Goal: Information Seeking & Learning: Compare options

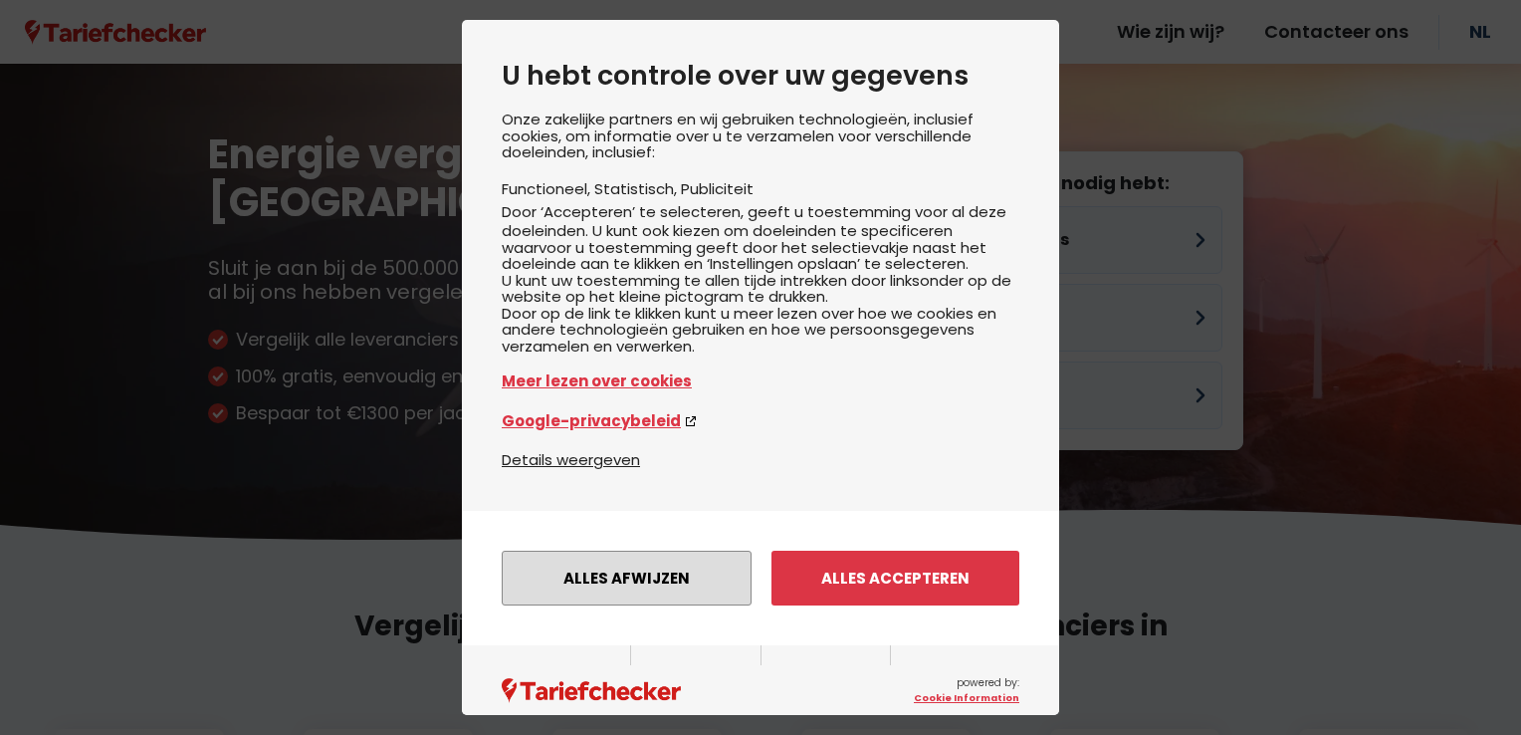
click at [647, 600] on button "Alles afwijzen" at bounding box center [627, 578] width 250 height 55
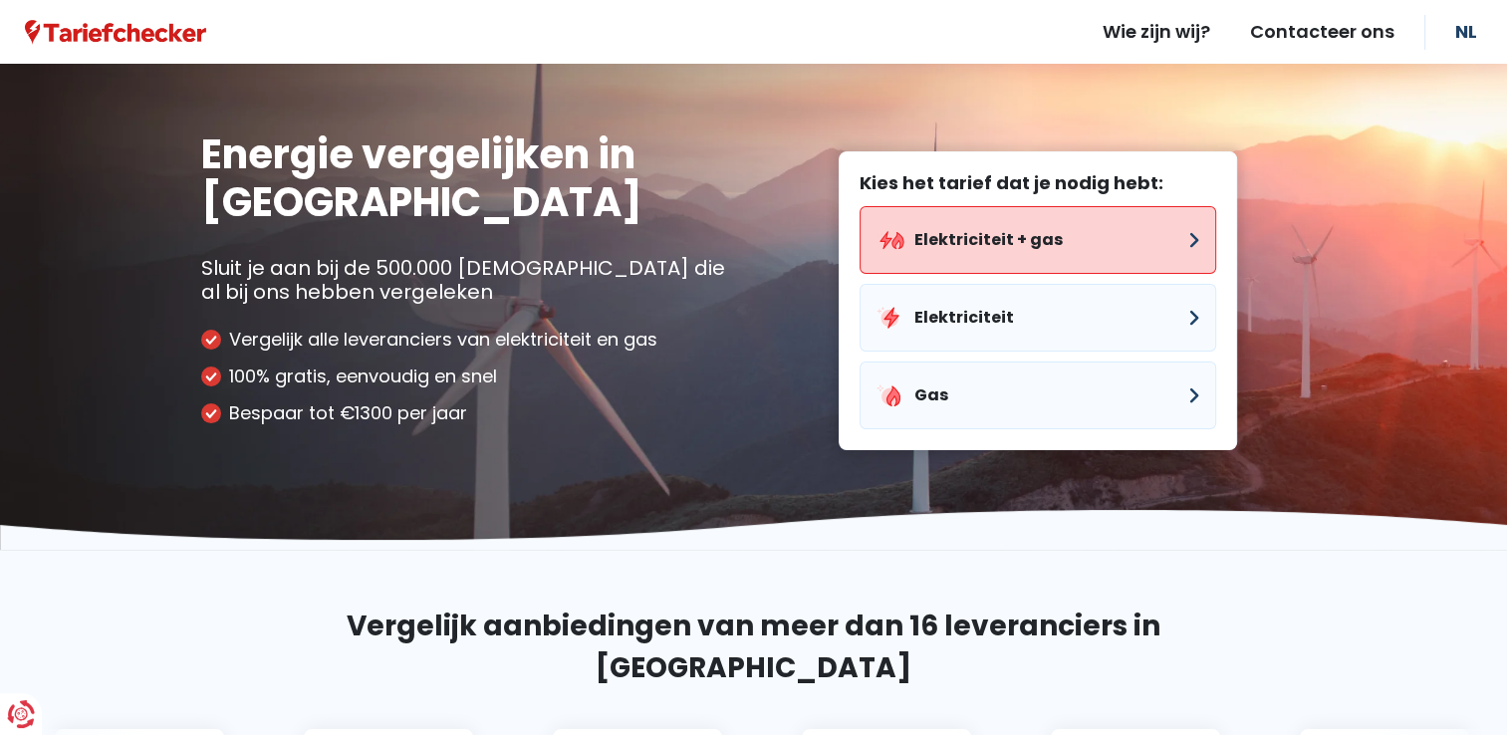
click at [938, 251] on button "Elektriciteit + gas" at bounding box center [1037, 240] width 356 height 68
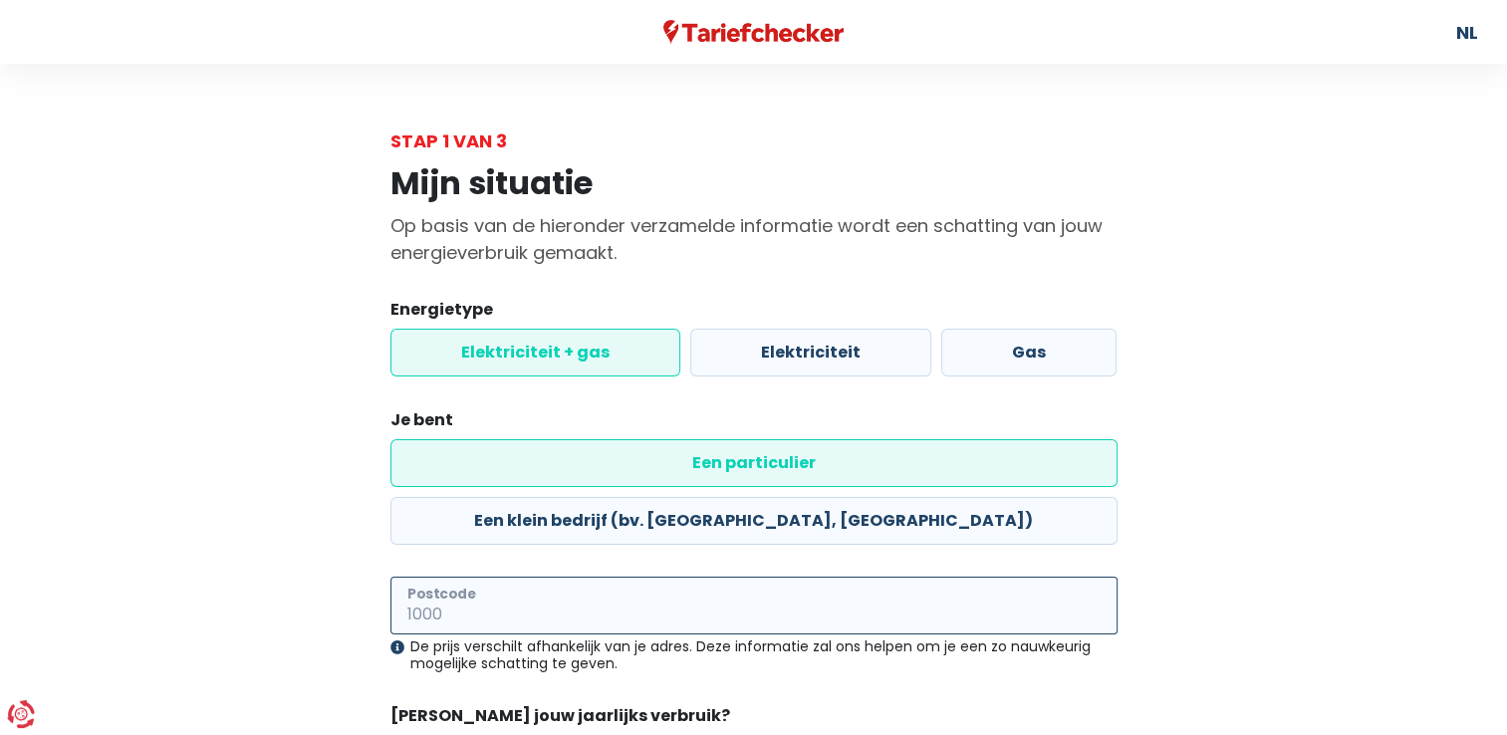
click at [482, 577] on input "Postcode" at bounding box center [753, 606] width 727 height 58
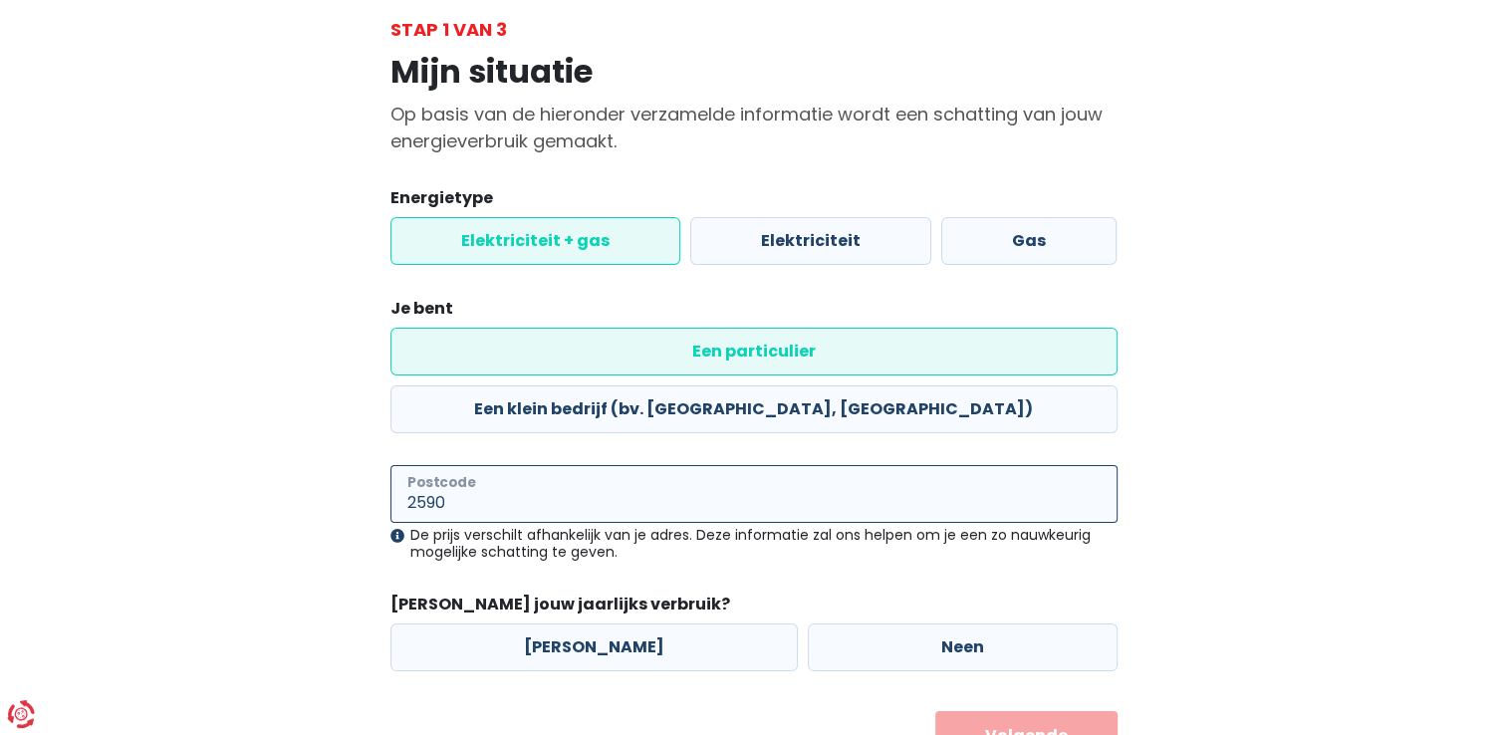
scroll to position [143, 0]
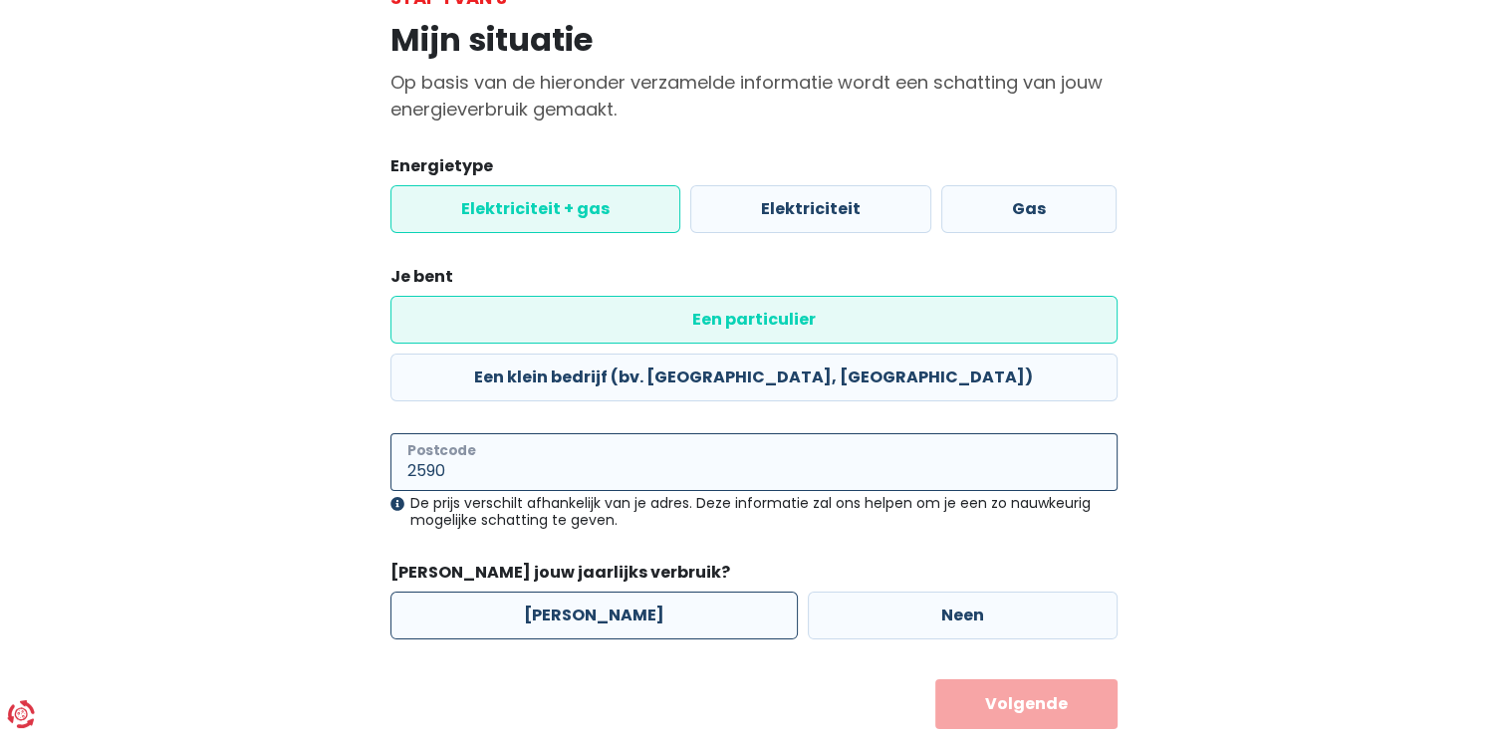
type input "2590"
click at [566, 591] on label "[PERSON_NAME]" at bounding box center [593, 615] width 407 height 48
click at [566, 591] on input "[PERSON_NAME]" at bounding box center [593, 615] width 407 height 48
radio input "true"
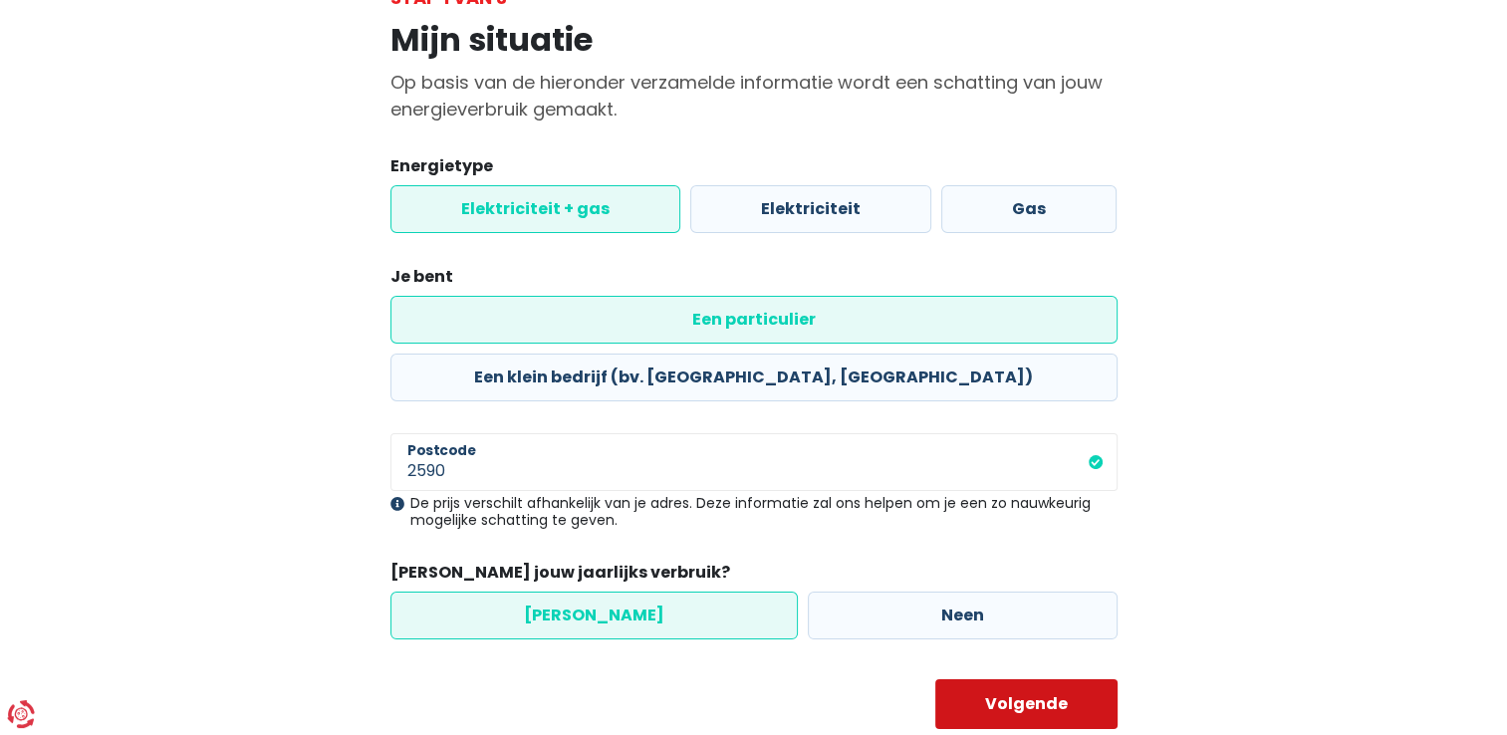
click at [1051, 679] on button "Volgende" at bounding box center [1026, 704] width 182 height 50
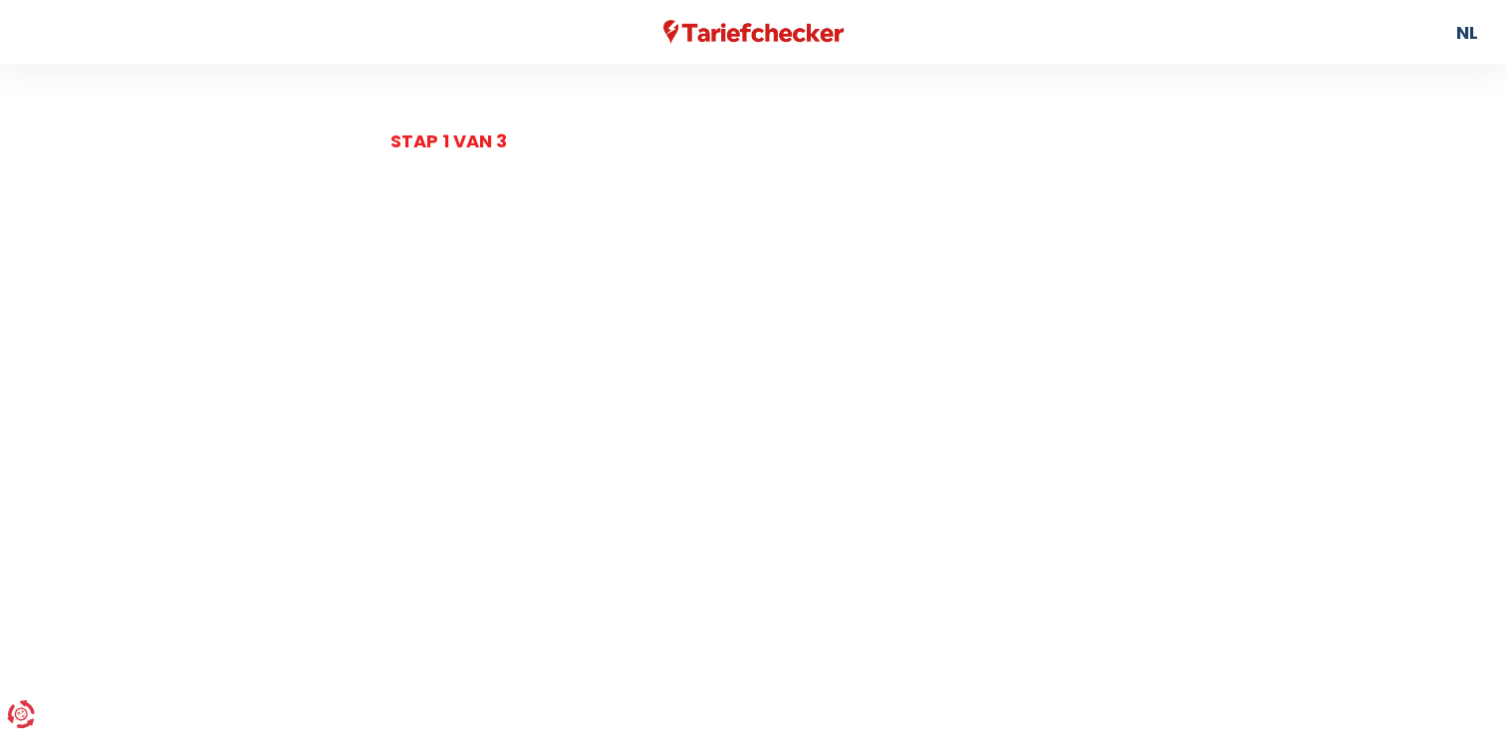
select select
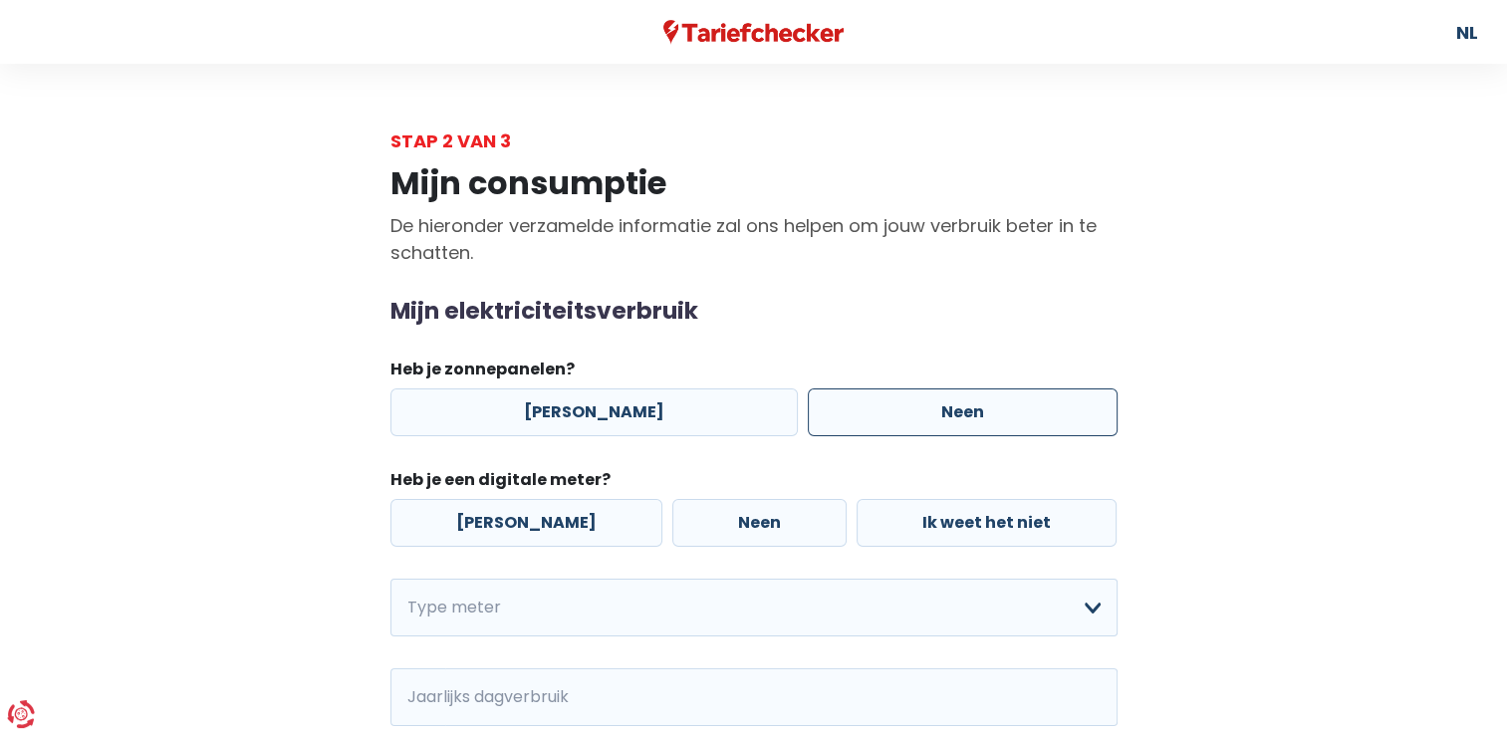
click at [889, 418] on label "Neen" at bounding box center [963, 412] width 310 height 48
click at [889, 418] on input "Neen" at bounding box center [963, 412] width 310 height 48
radio input "true"
click at [466, 525] on label "[PERSON_NAME]" at bounding box center [526, 523] width 272 height 48
click at [466, 525] on input "[PERSON_NAME]" at bounding box center [526, 523] width 272 height 48
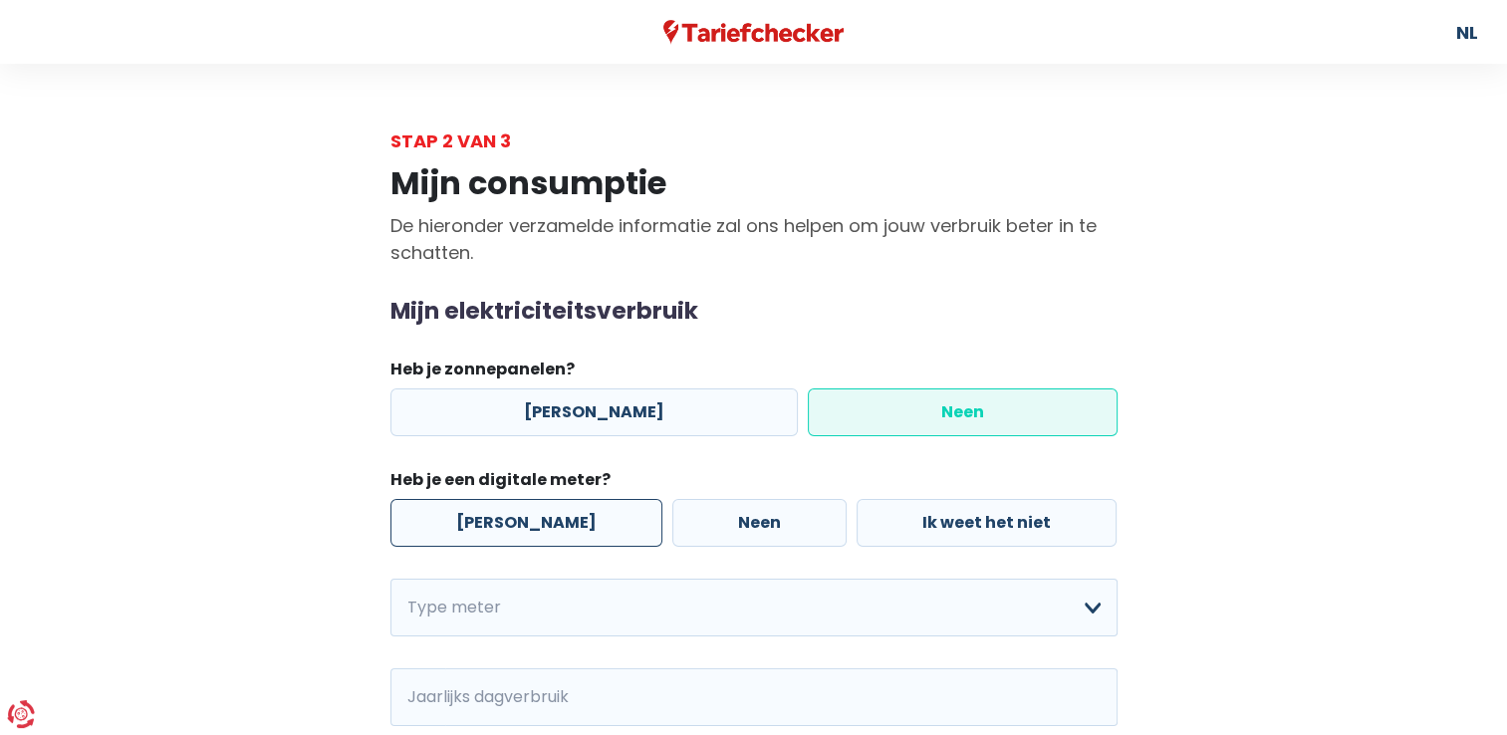
radio input "true"
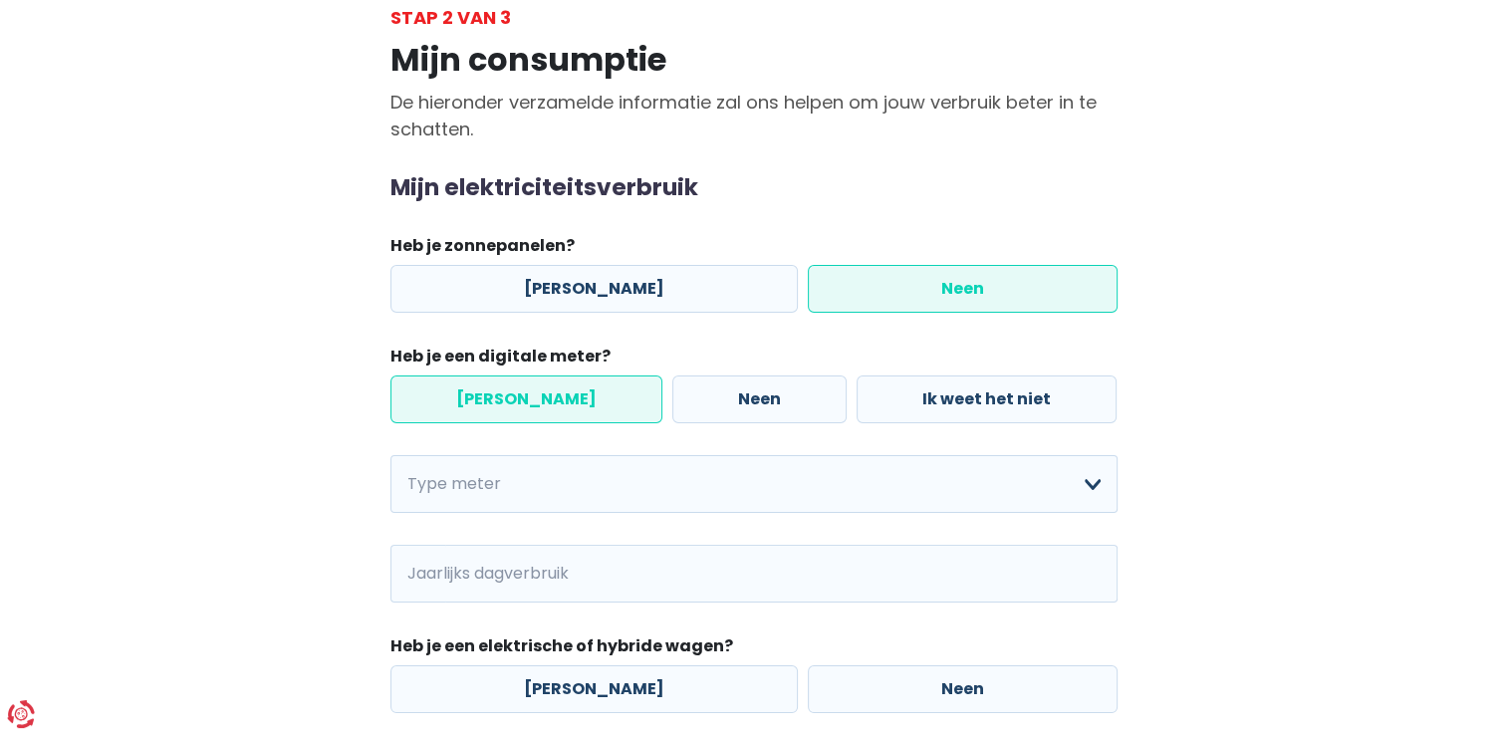
scroll to position [299, 0]
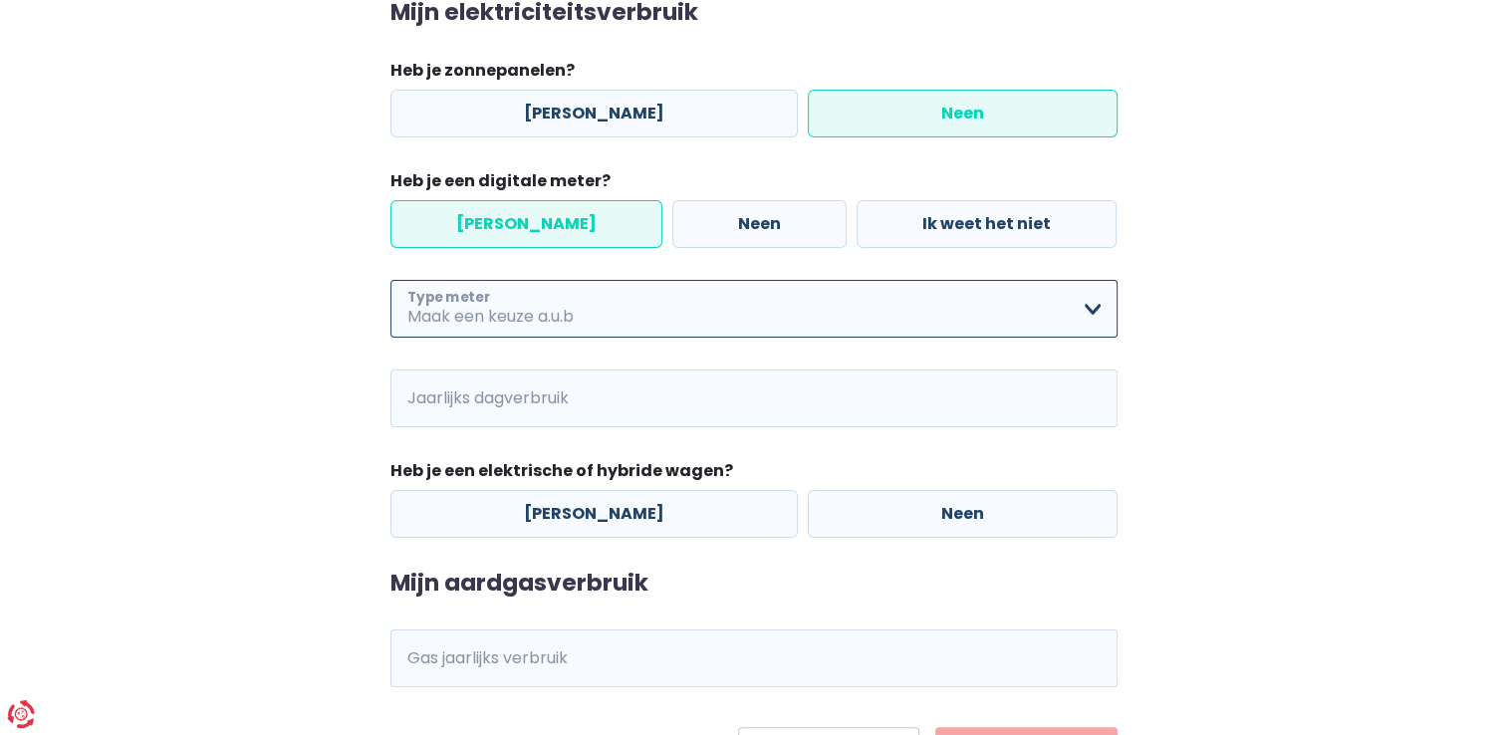
click at [1087, 310] on select "Enkelvoudig Tweevoudig Enkelvoudig + uitsluitend nachttarief Tweevoudig + uitsl…" at bounding box center [753, 309] width 727 height 58
select select "day_night_bi_hourly"
click at [390, 280] on select "Enkelvoudig Tweevoudig Enkelvoudig + uitsluitend nachttarief Tweevoudig + uitsl…" at bounding box center [753, 309] width 727 height 58
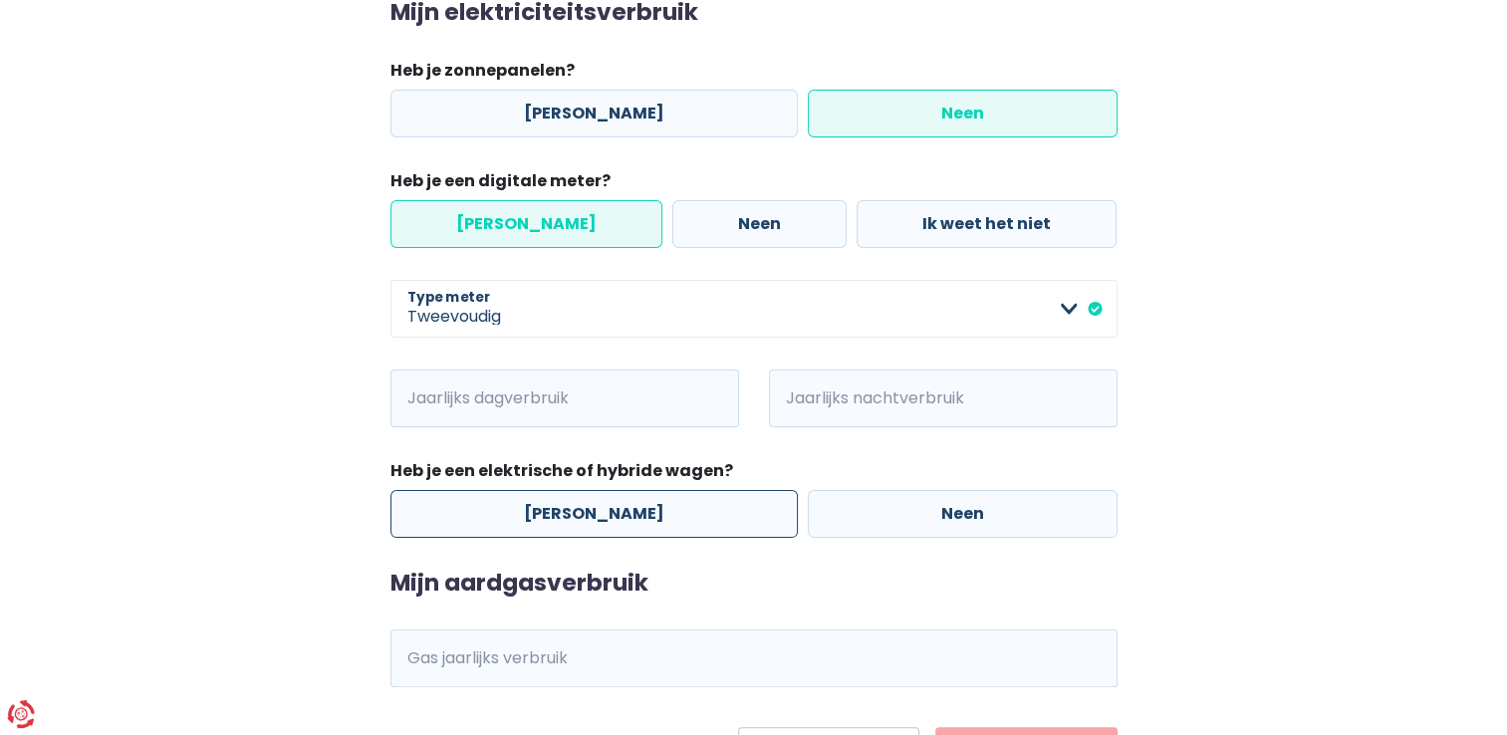
click at [627, 509] on label "[PERSON_NAME]" at bounding box center [593, 514] width 407 height 48
click at [627, 509] on input "[PERSON_NAME]" at bounding box center [593, 514] width 407 height 48
radio input "true"
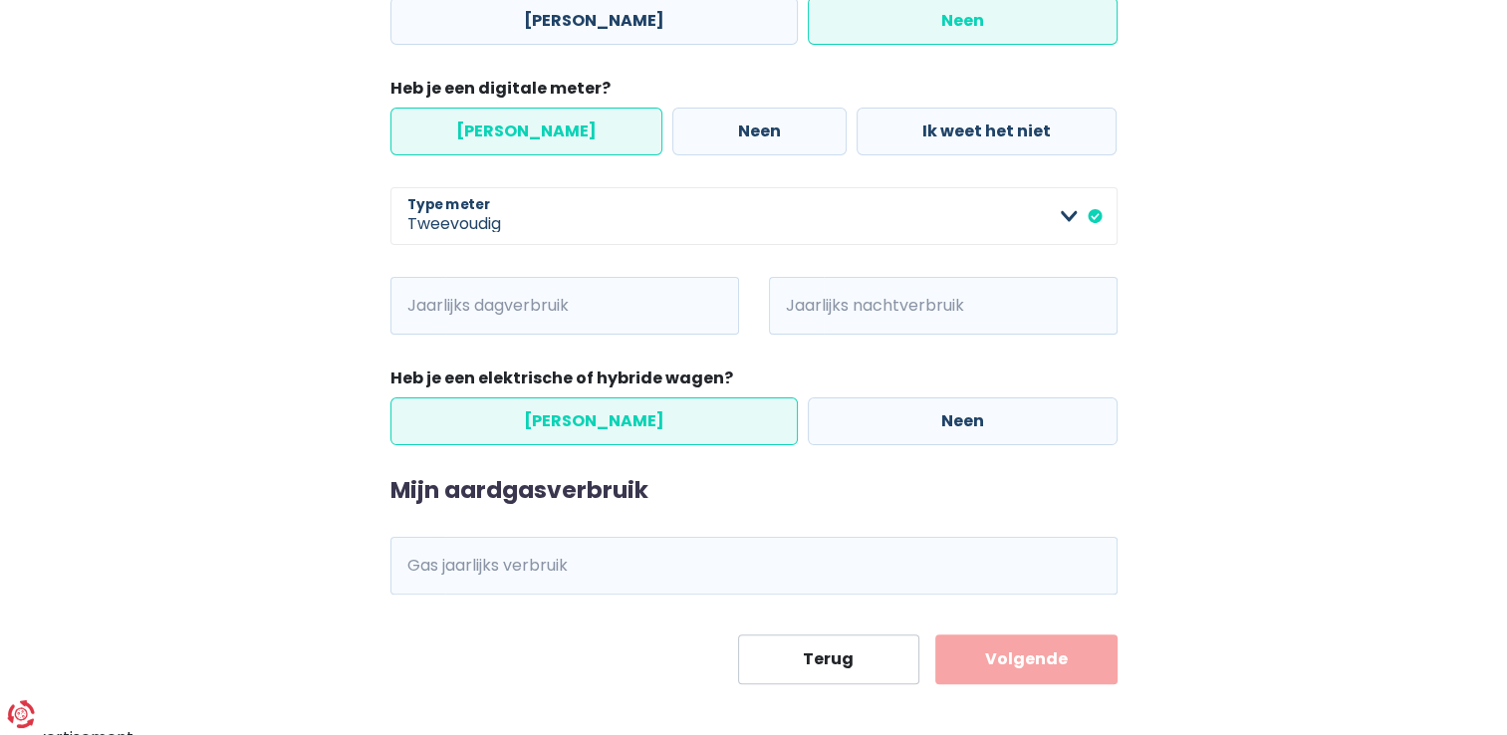
scroll to position [404, 0]
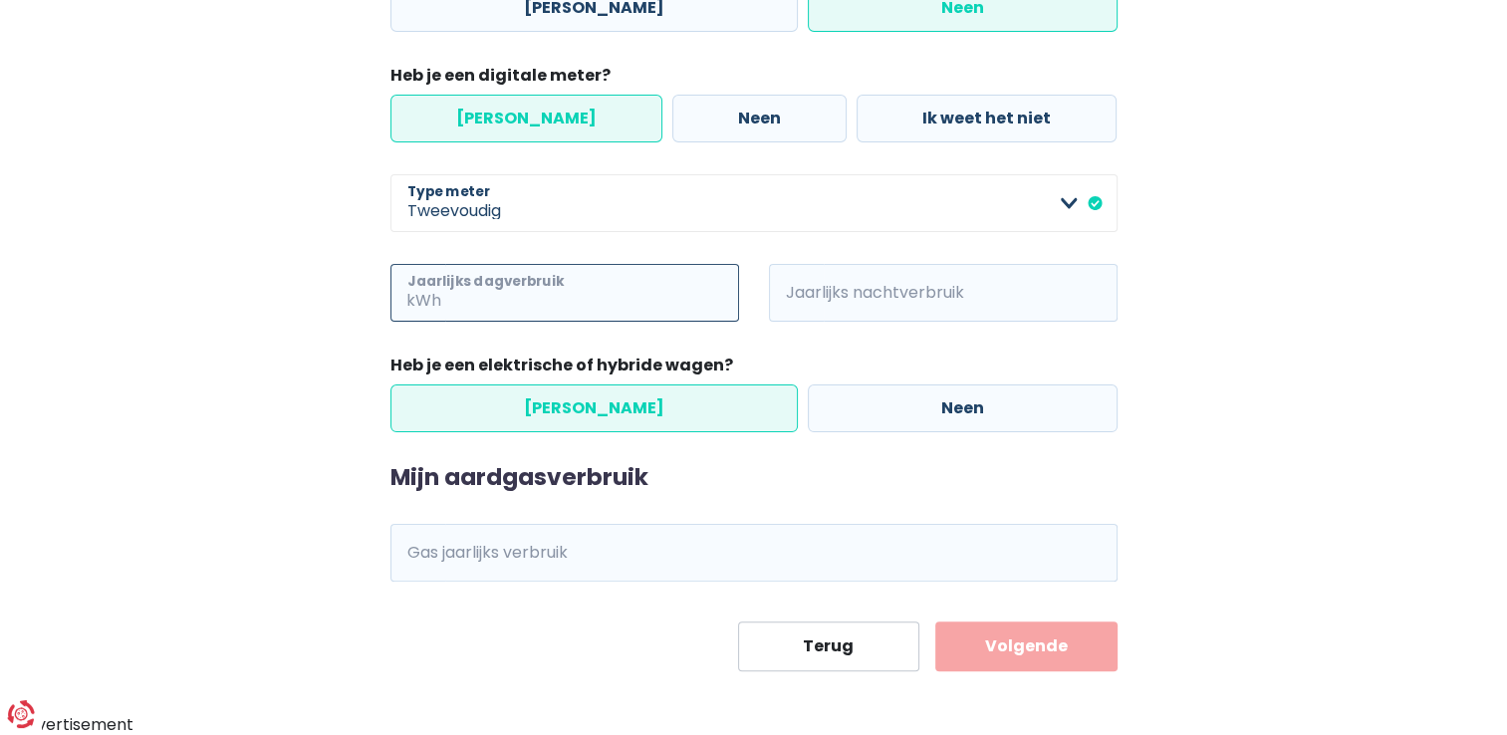
click at [527, 290] on input "Jaarlijks dagverbruik" at bounding box center [592, 293] width 294 height 58
type input "1912"
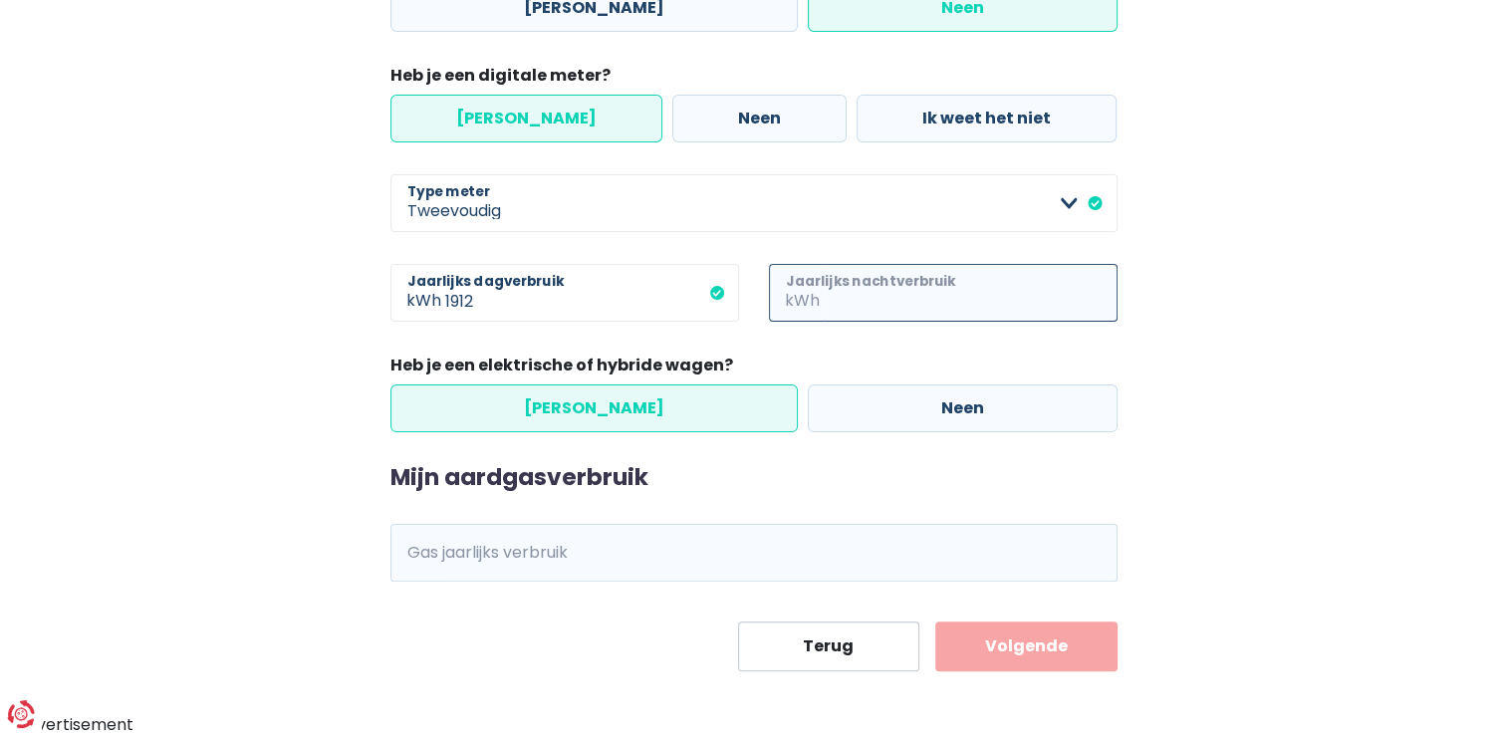
click at [845, 301] on input "Jaarlijks nachtverbruik" at bounding box center [970, 293] width 294 height 58
type input "2647"
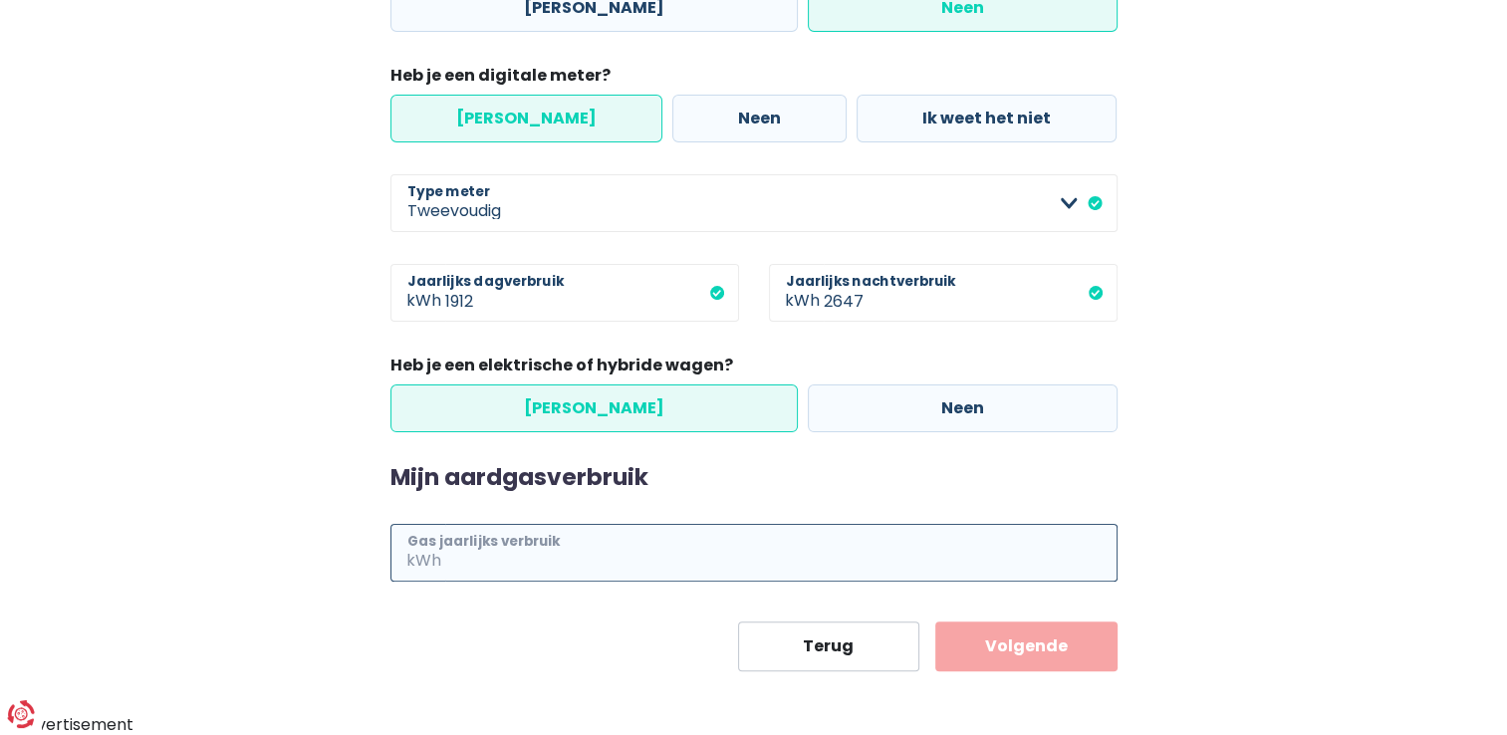
click at [457, 550] on input "Gas jaarlijks verbruik" at bounding box center [781, 553] width 672 height 58
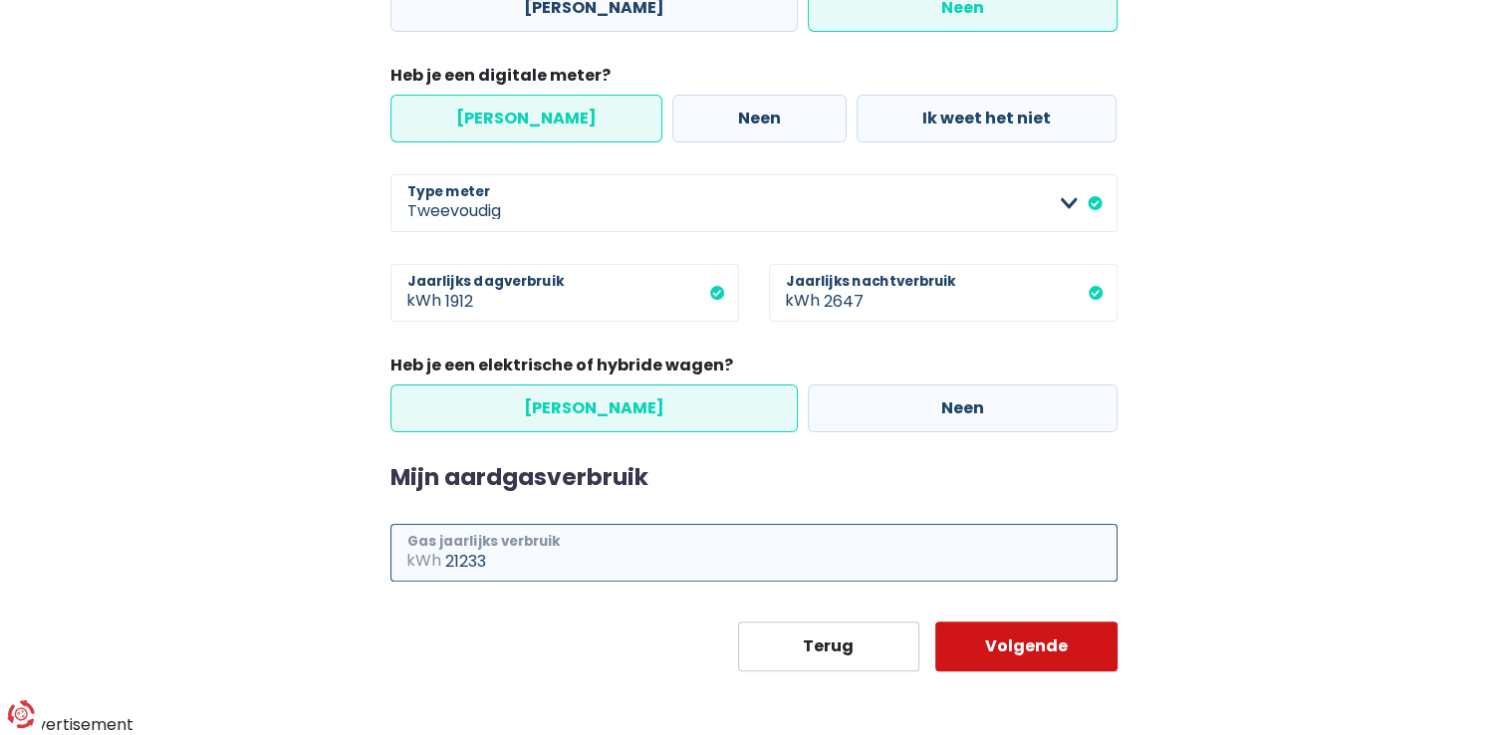
type input "21233"
click at [1045, 642] on button "Volgende" at bounding box center [1026, 646] width 182 height 50
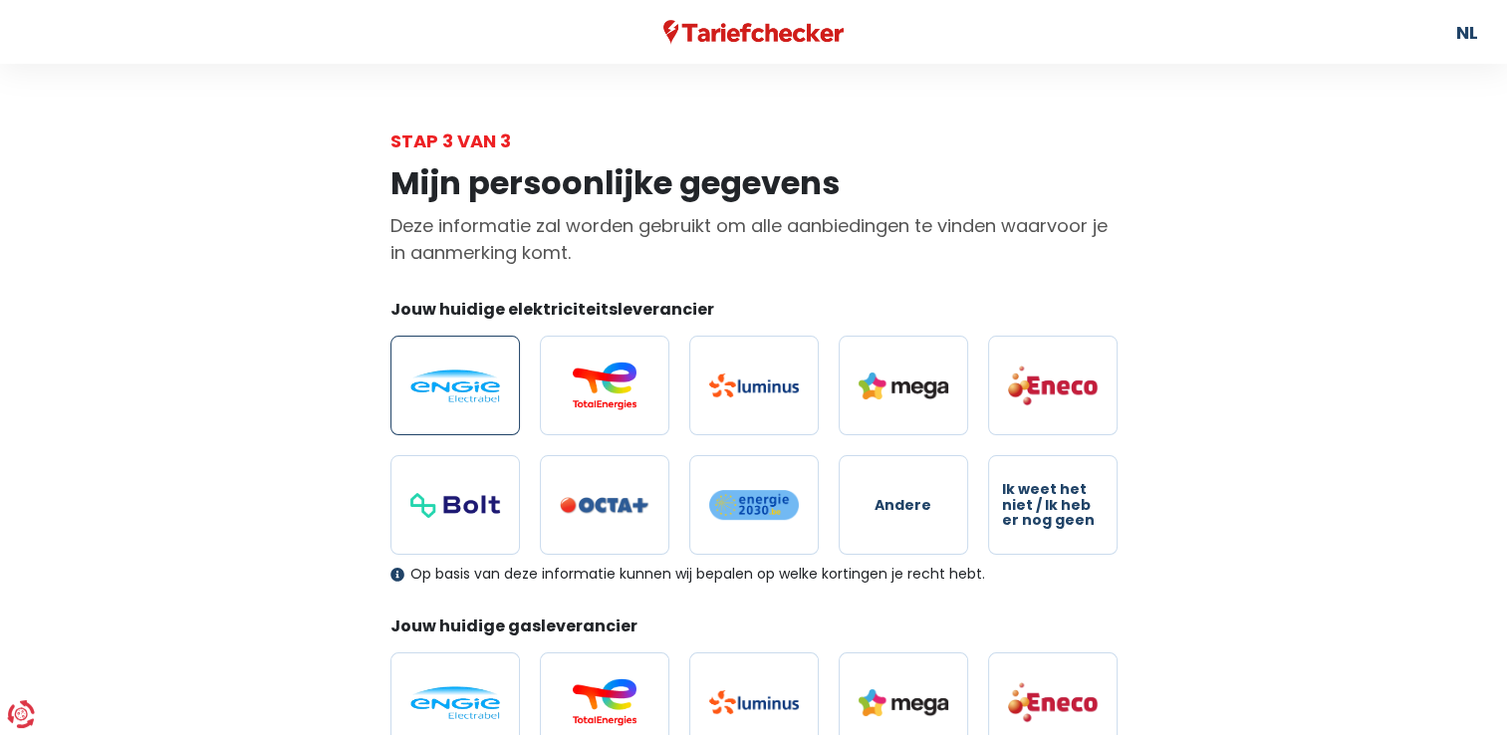
click at [454, 384] on img at bounding box center [455, 385] width 90 height 33
click at [454, 384] on input "radio" at bounding box center [454, 386] width 129 height 100
radio input "true"
click at [480, 392] on img at bounding box center [455, 385] width 90 height 33
click at [480, 392] on input "radio" at bounding box center [454, 386] width 129 height 100
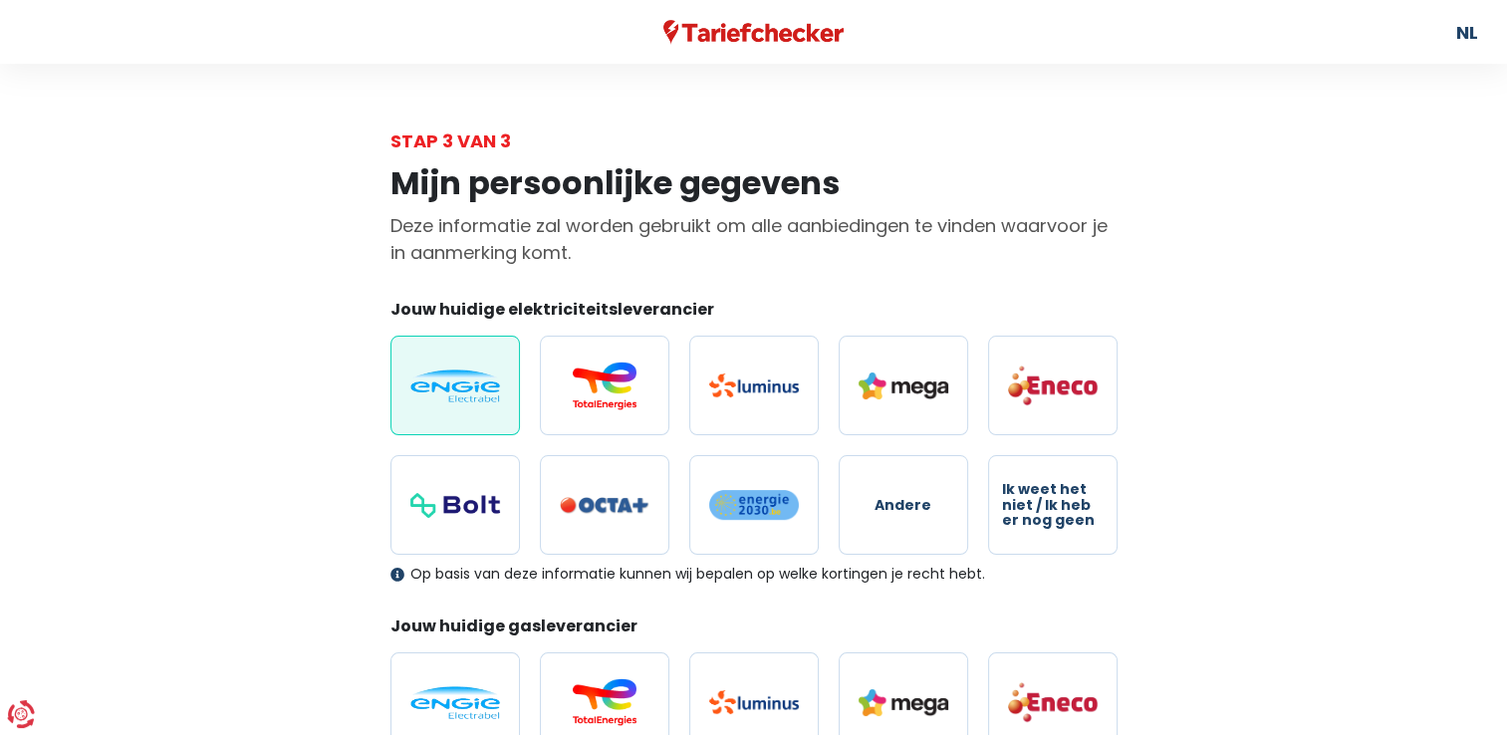
click at [478, 392] on img at bounding box center [455, 385] width 90 height 33
click at [478, 392] on input "radio" at bounding box center [454, 386] width 129 height 100
click at [449, 690] on img at bounding box center [455, 702] width 90 height 33
click at [449, 690] on input "radio" at bounding box center [454, 702] width 129 height 100
radio input "true"
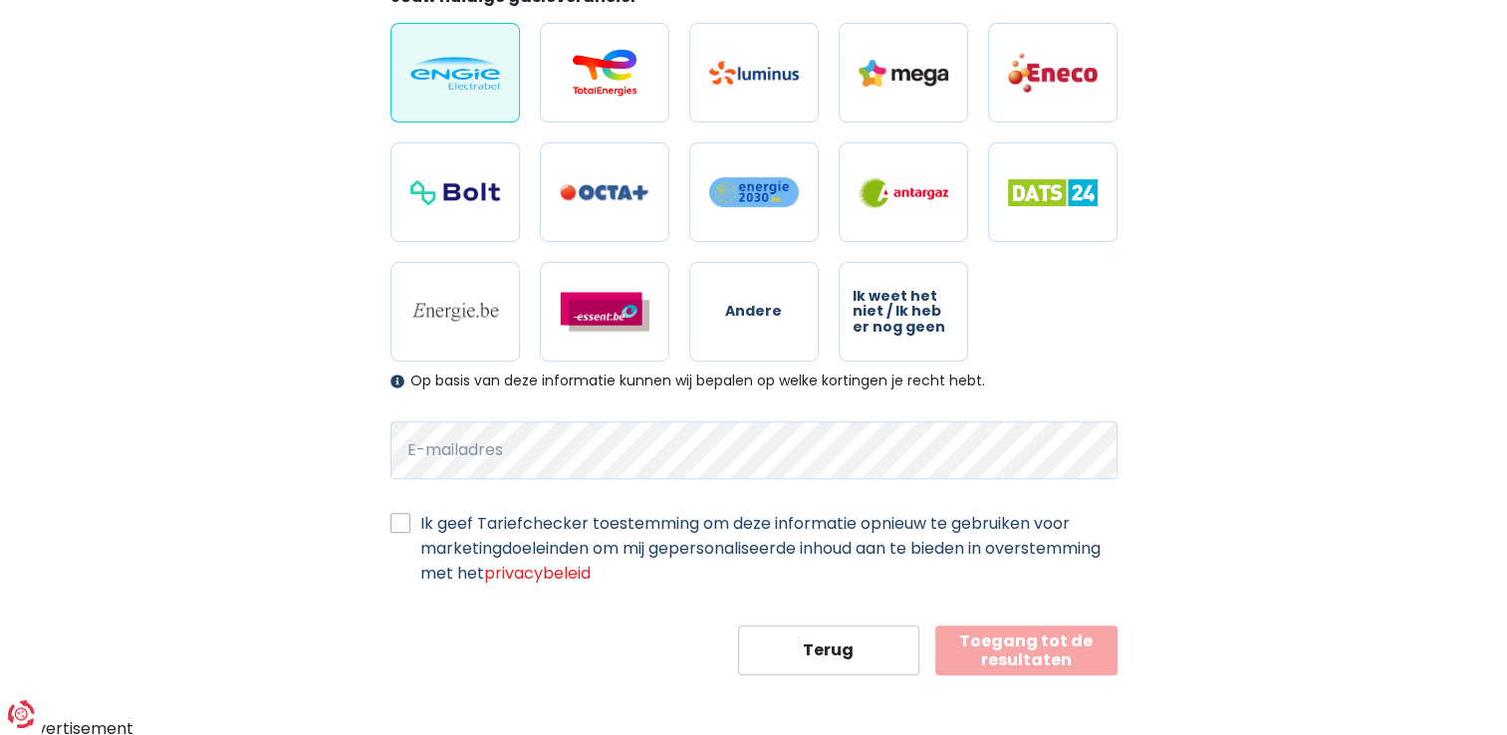
scroll to position [630, 0]
click at [420, 525] on label "Ik geef Tariefchecker toestemming om deze informatie opnieuw te gebruiken voor …" at bounding box center [768, 547] width 697 height 75
click at [399, 525] on input "Ik geef Tariefchecker toestemming om deze informatie opnieuw te gebruiken voor …" at bounding box center [400, 520] width 20 height 20
checkbox input "true"
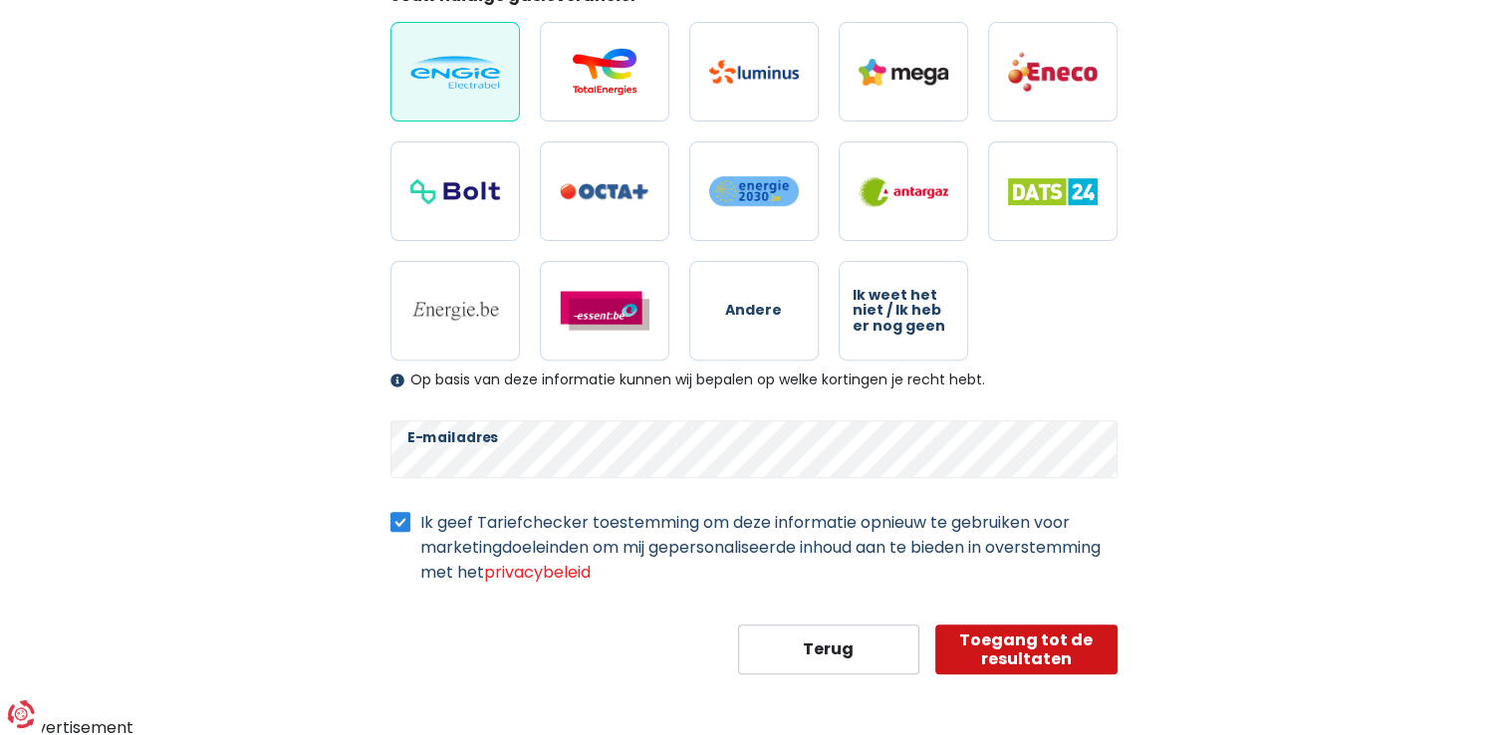
click at [1028, 641] on button "Toegang tot de resultaten" at bounding box center [1026, 649] width 182 height 50
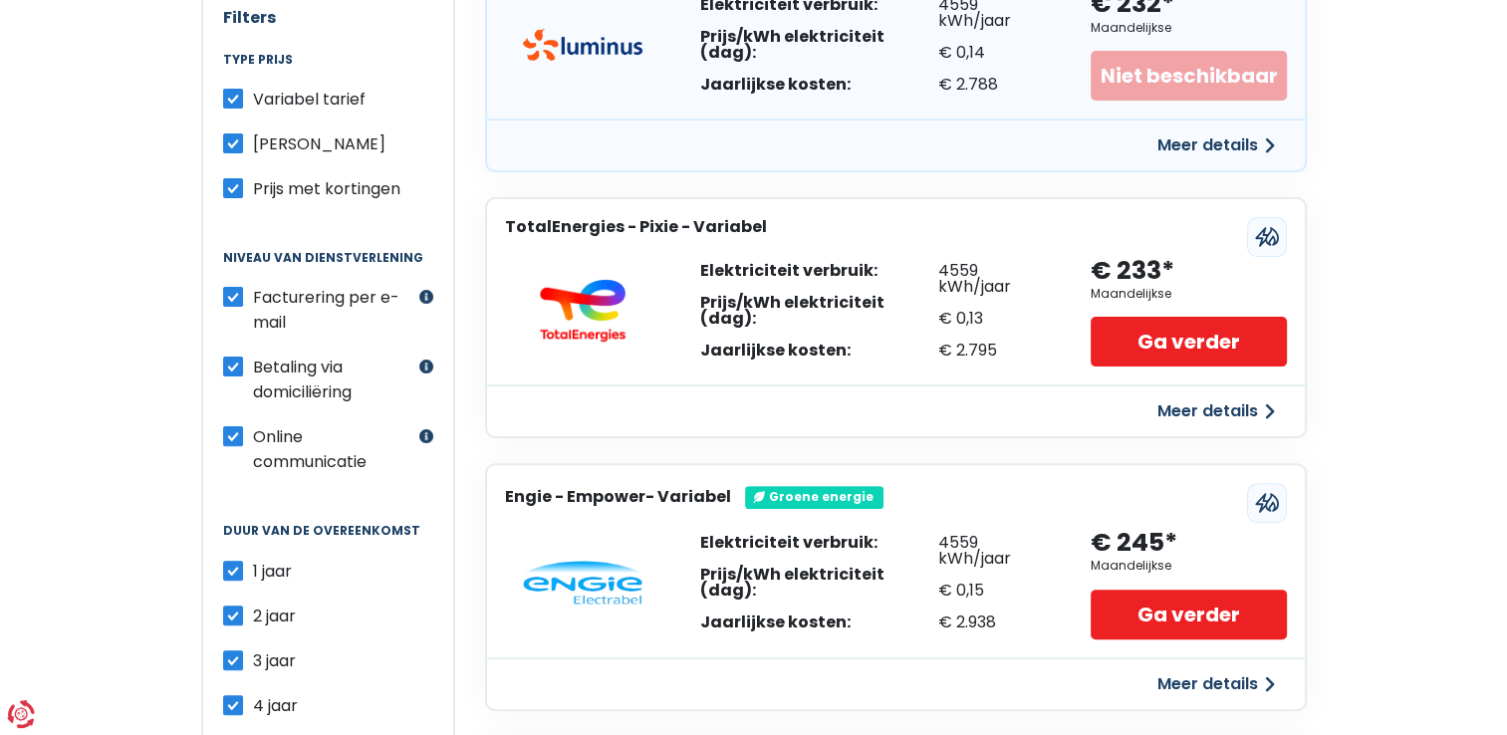
scroll to position [498, 0]
click at [258, 140] on span "[PERSON_NAME]" at bounding box center [319, 143] width 132 height 23
click at [243, 140] on input "[PERSON_NAME]" at bounding box center [233, 141] width 20 height 20
checkbox input "false"
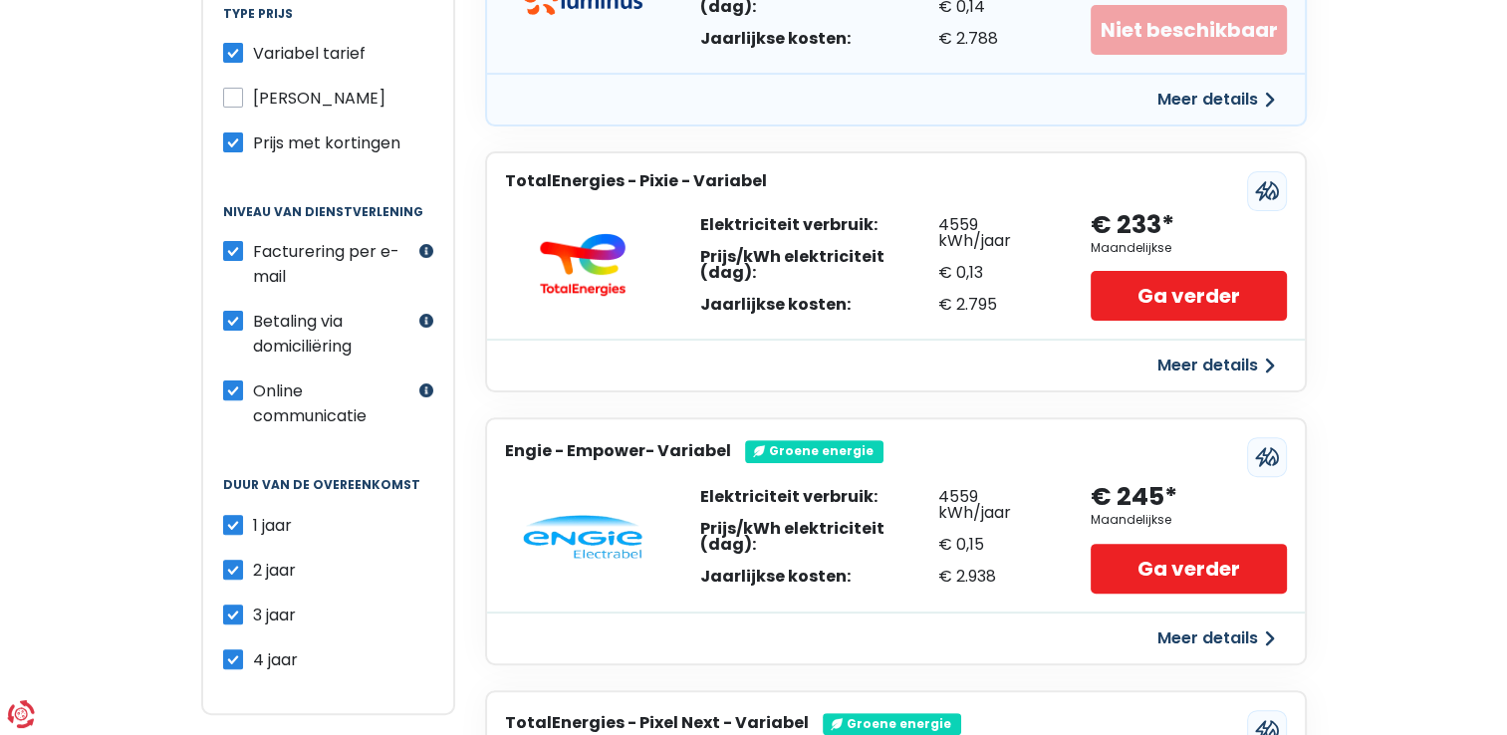
scroll to position [697, 0]
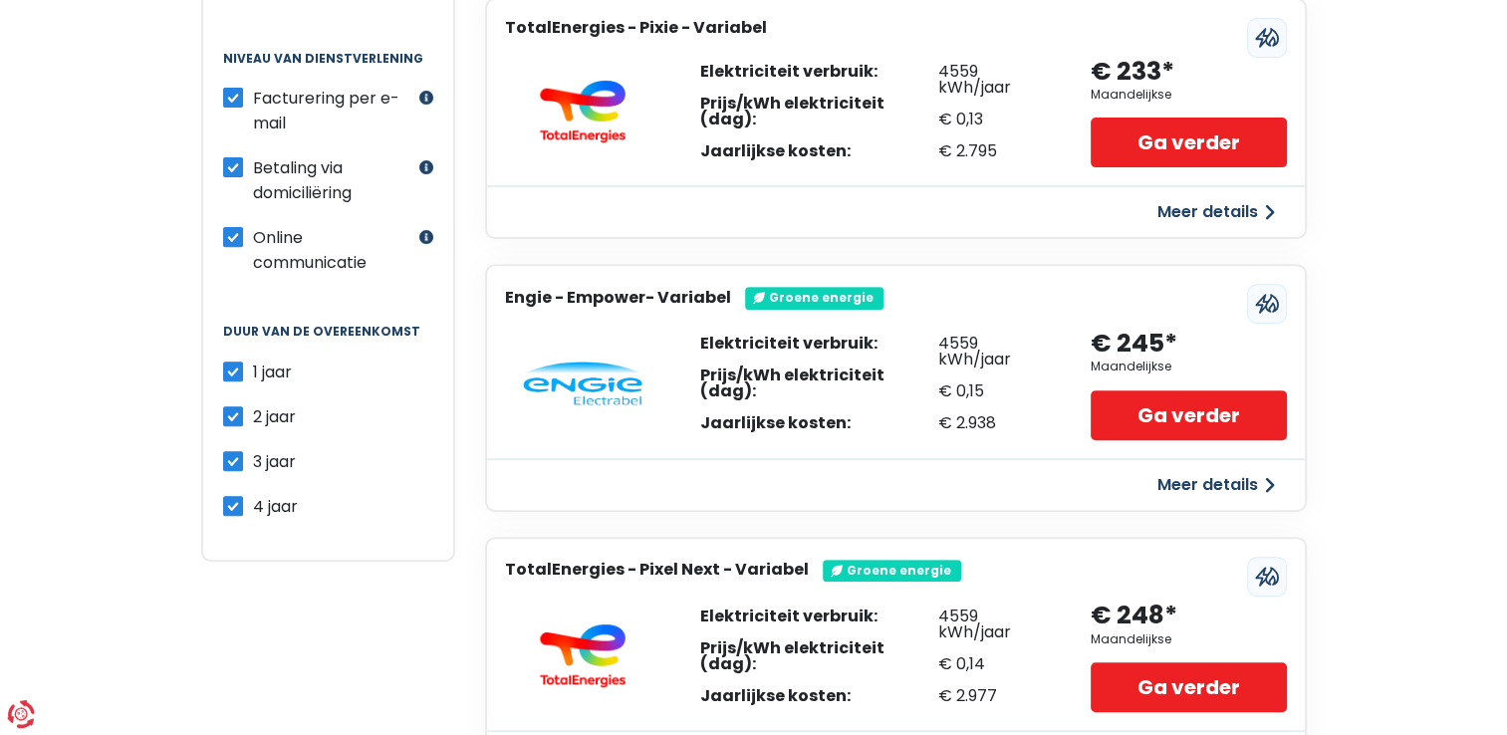
click at [253, 500] on label "4 jaar" at bounding box center [275, 506] width 45 height 25
click at [231, 500] on input "4 jaar" at bounding box center [233, 504] width 20 height 20
checkbox input "false"
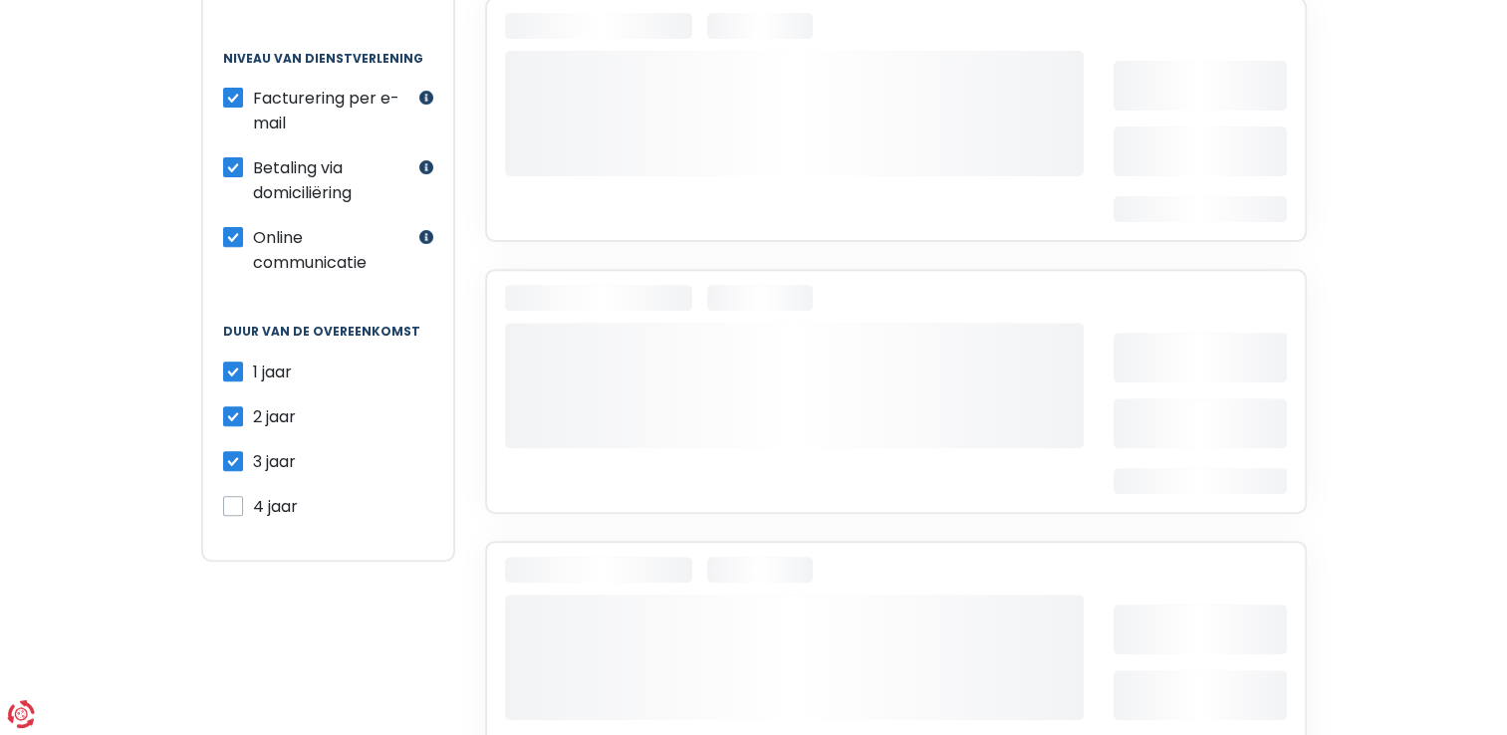
click at [253, 452] on label "3 jaar" at bounding box center [274, 461] width 43 height 25
click at [228, 452] on input "3 jaar" at bounding box center [233, 459] width 20 height 20
checkbox input "false"
click at [253, 404] on label "2 jaar" at bounding box center [274, 416] width 43 height 25
click at [232, 404] on input "2 jaar" at bounding box center [233, 414] width 20 height 20
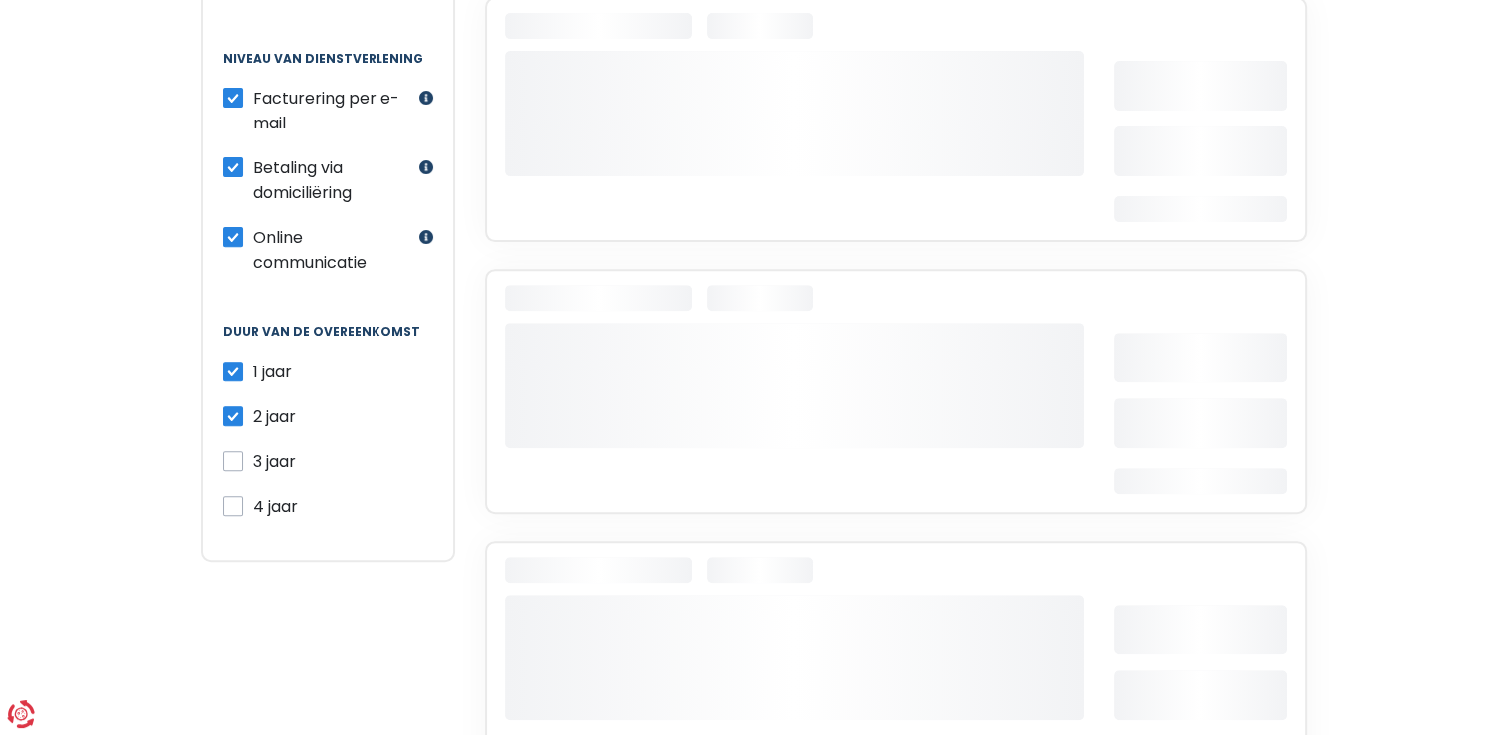
checkbox input "false"
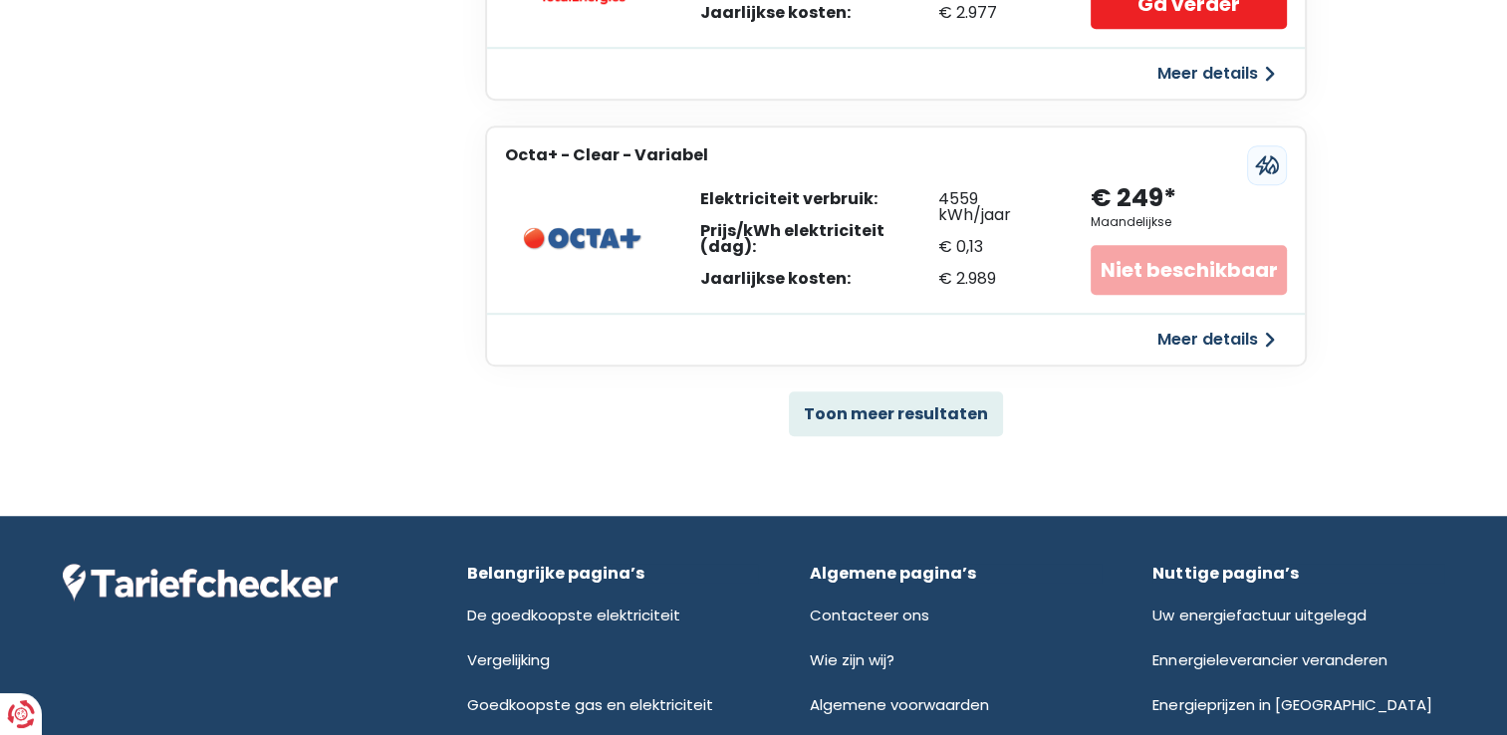
scroll to position [1394, 0]
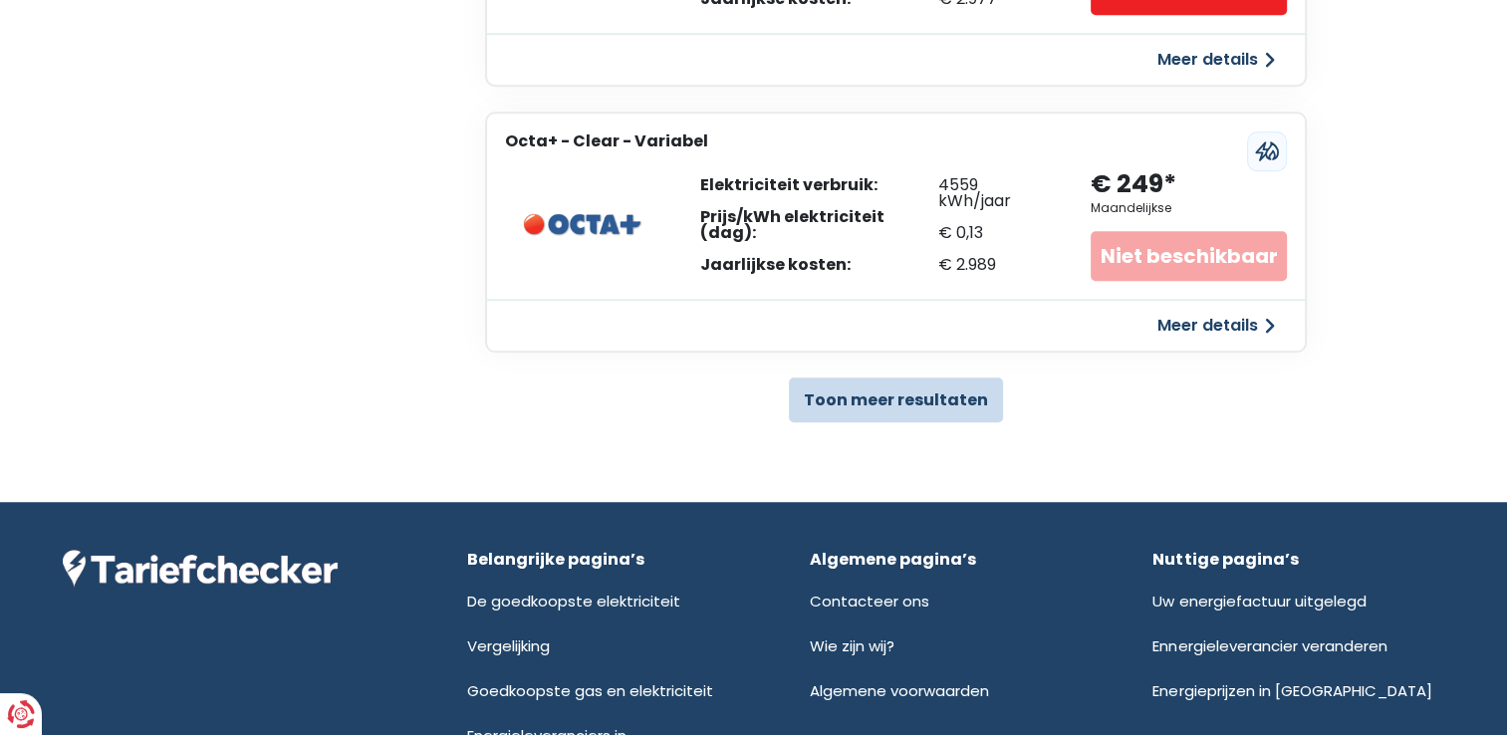
click at [912, 393] on button "Toon meer resultaten" at bounding box center [896, 399] width 214 height 45
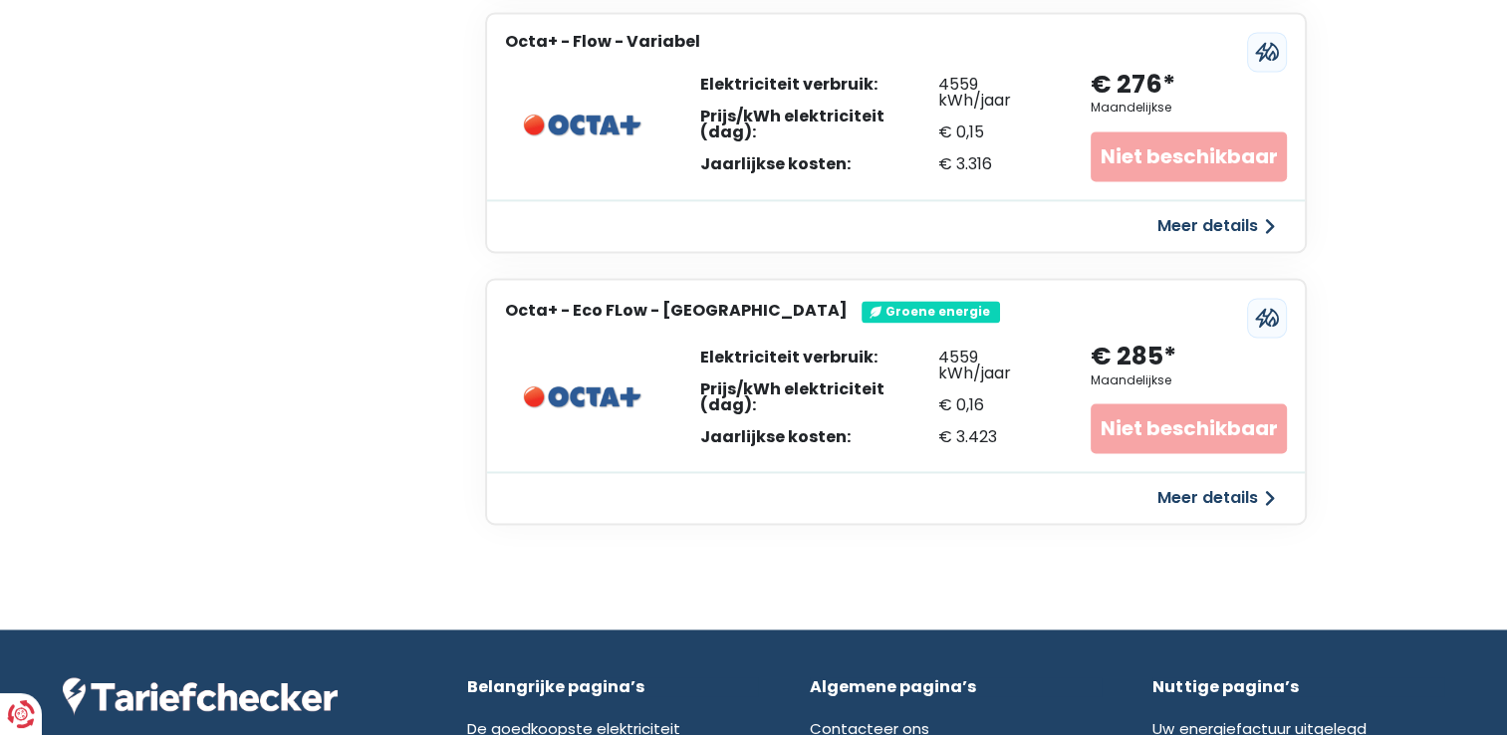
scroll to position [2888, 0]
